Goal: Transaction & Acquisition: Purchase product/service

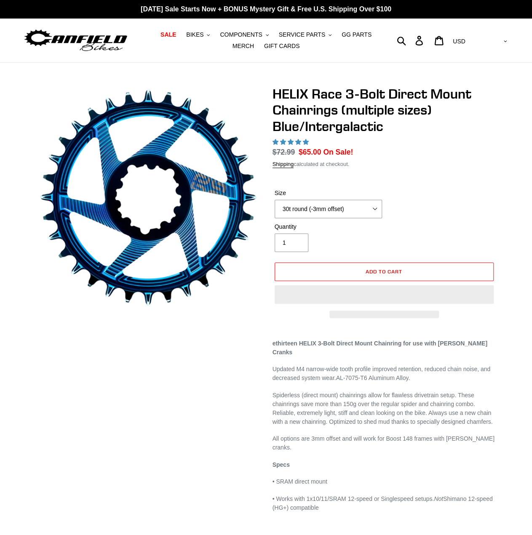
select select "highest-rating"
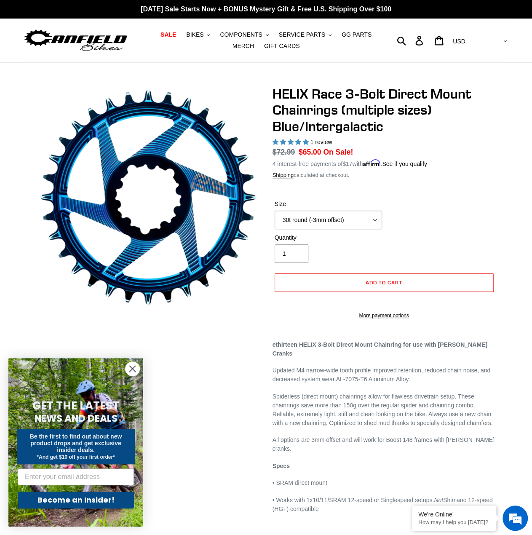
click at [306, 220] on select "28t round (-3mm offset) 30t round (-3mm offset) 32t round (-3mm offset) 34t rou…" at bounding box center [328, 220] width 107 height 19
select select "32t round (-3mm offset)"
click at [275, 211] on select "28t round (-3mm offset) 30t round (-3mm offset) 32t round (-3mm offset) 34t rou…" at bounding box center [328, 220] width 107 height 19
click at [426, 179] on div "HELIX Race 3-Bolt Direct Mount Chainrings (multiple sizes) Blue/Intergalactic 1…" at bounding box center [384, 207] width 223 height 242
click at [429, 182] on div "HELIX Race 3-Bolt Direct Mount Chainrings (multiple sizes) Blue/Intergalactic 1…" at bounding box center [384, 207] width 223 height 242
